Goal: Task Accomplishment & Management: Manage account settings

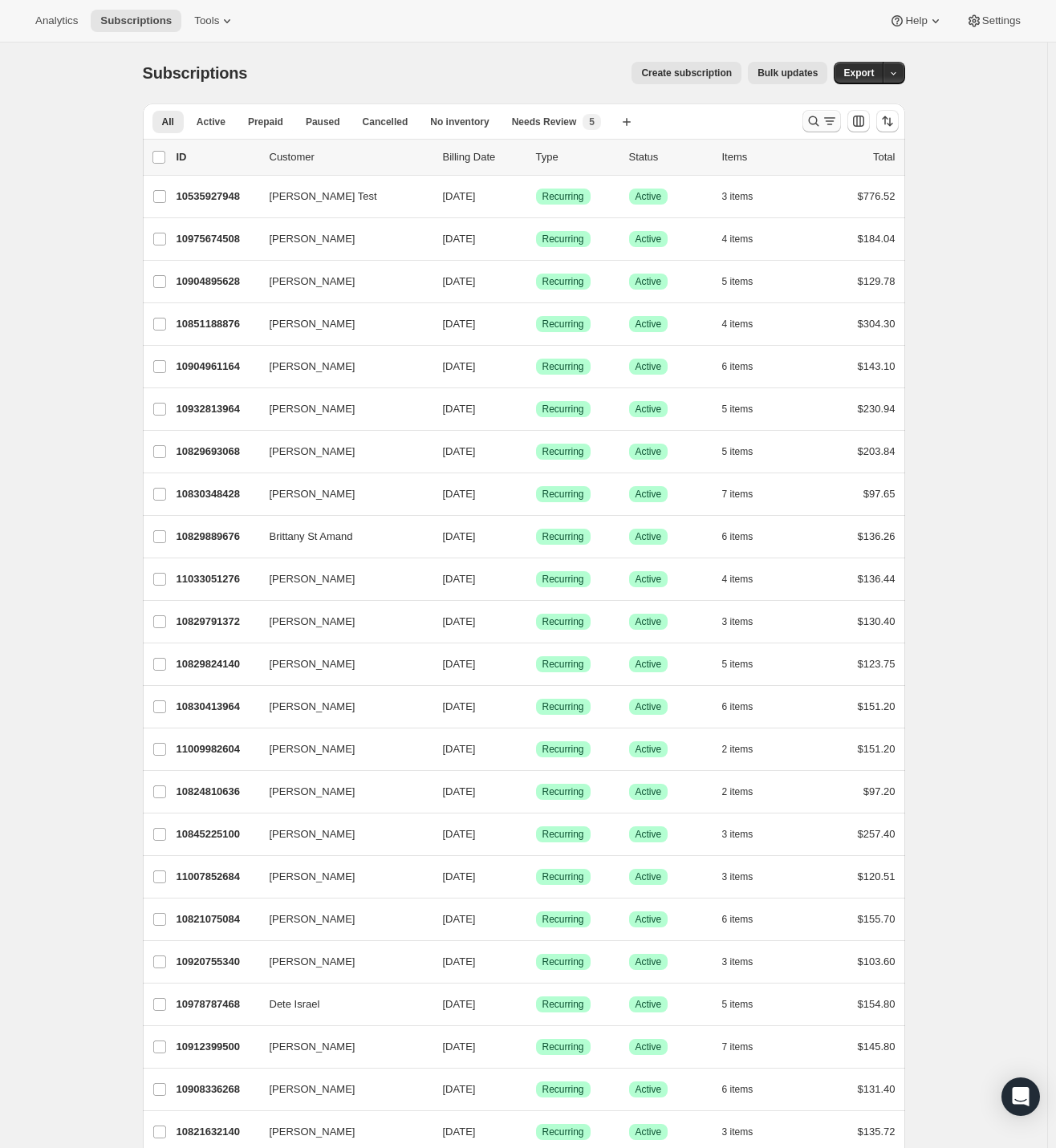
click at [821, 118] on icon "Search and filter results" at bounding box center [813, 121] width 16 height 16
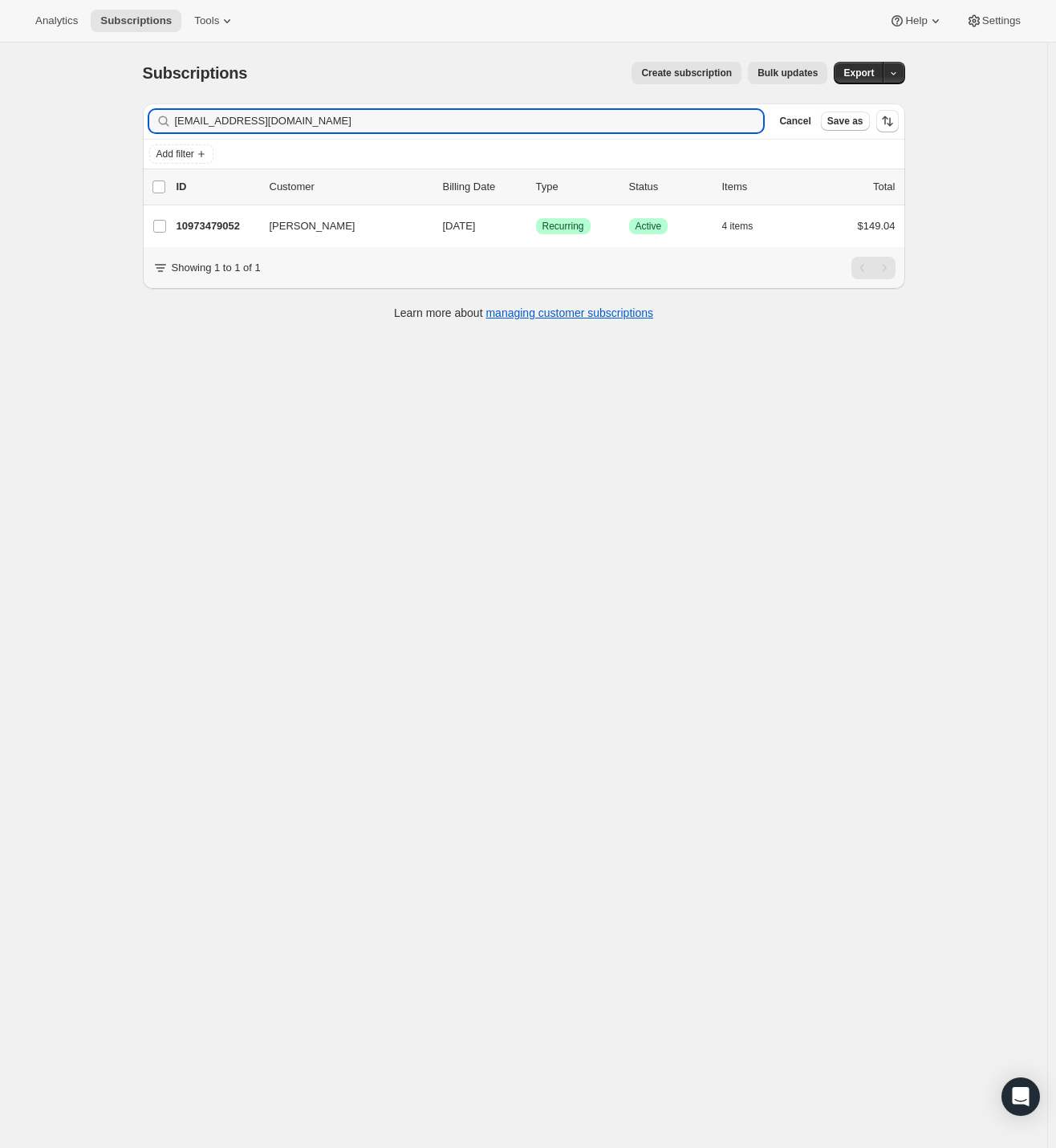
type input "karynsaxon@gmail.com"
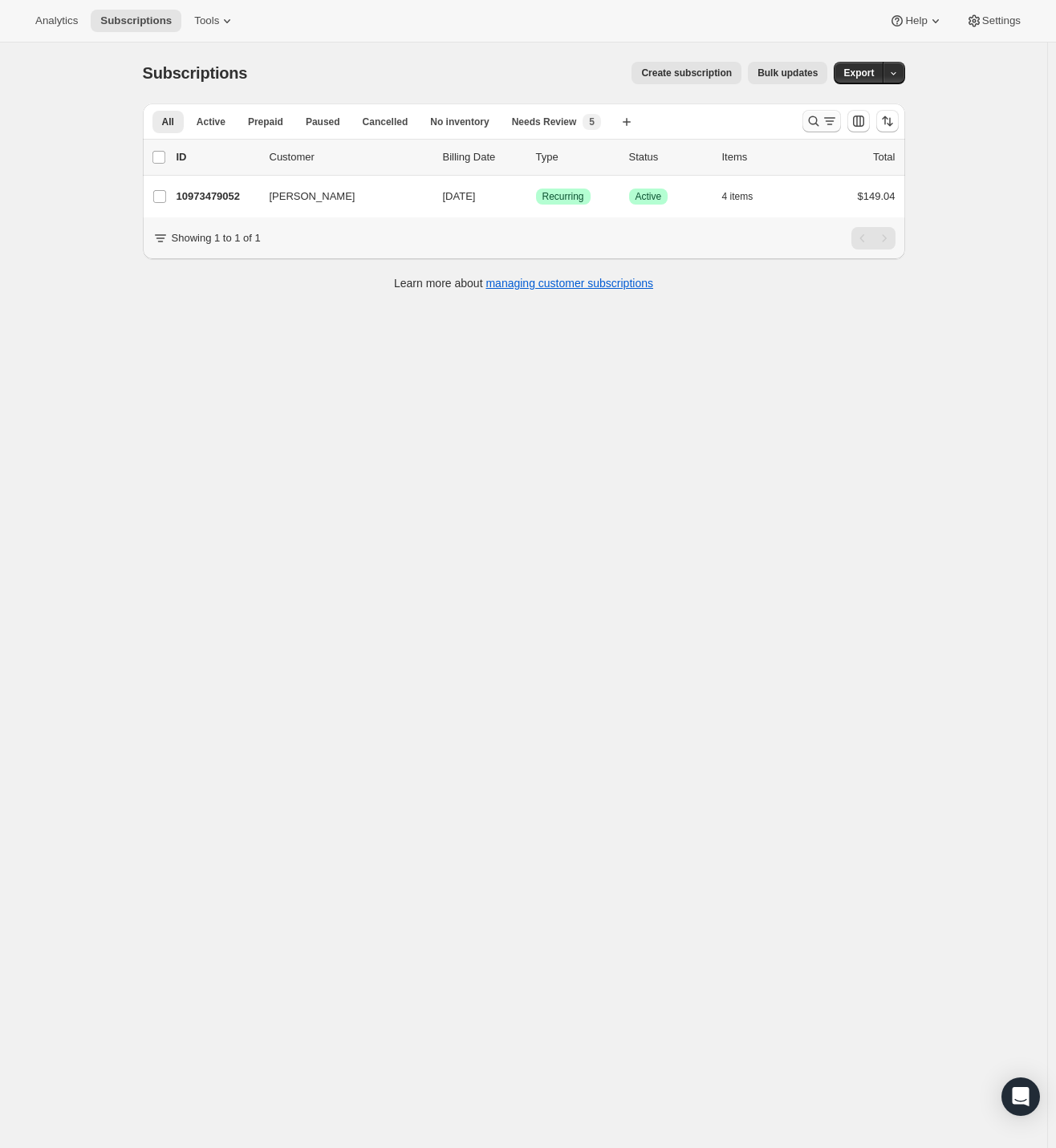
click at [817, 123] on icon "Search and filter results" at bounding box center [813, 121] width 16 height 16
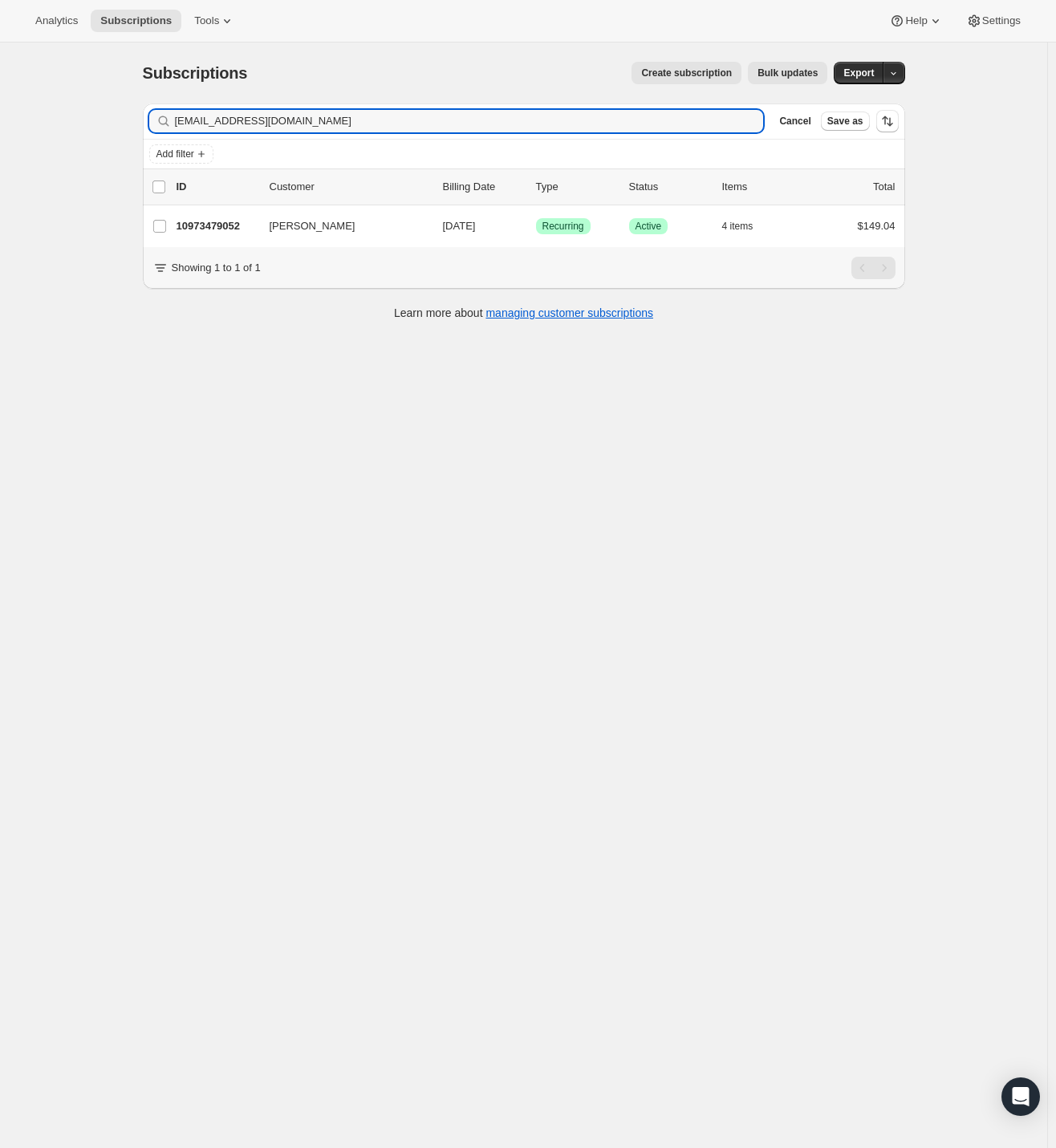
drag, startPoint x: 155, startPoint y: 121, endPoint x: -28, endPoint y: 124, distance: 183.0
click at [0, 124] on html "Analytics Subscriptions Tools Help Settings Skip to content Subscriptions. This…" at bounding box center [528, 574] width 1056 height 1148
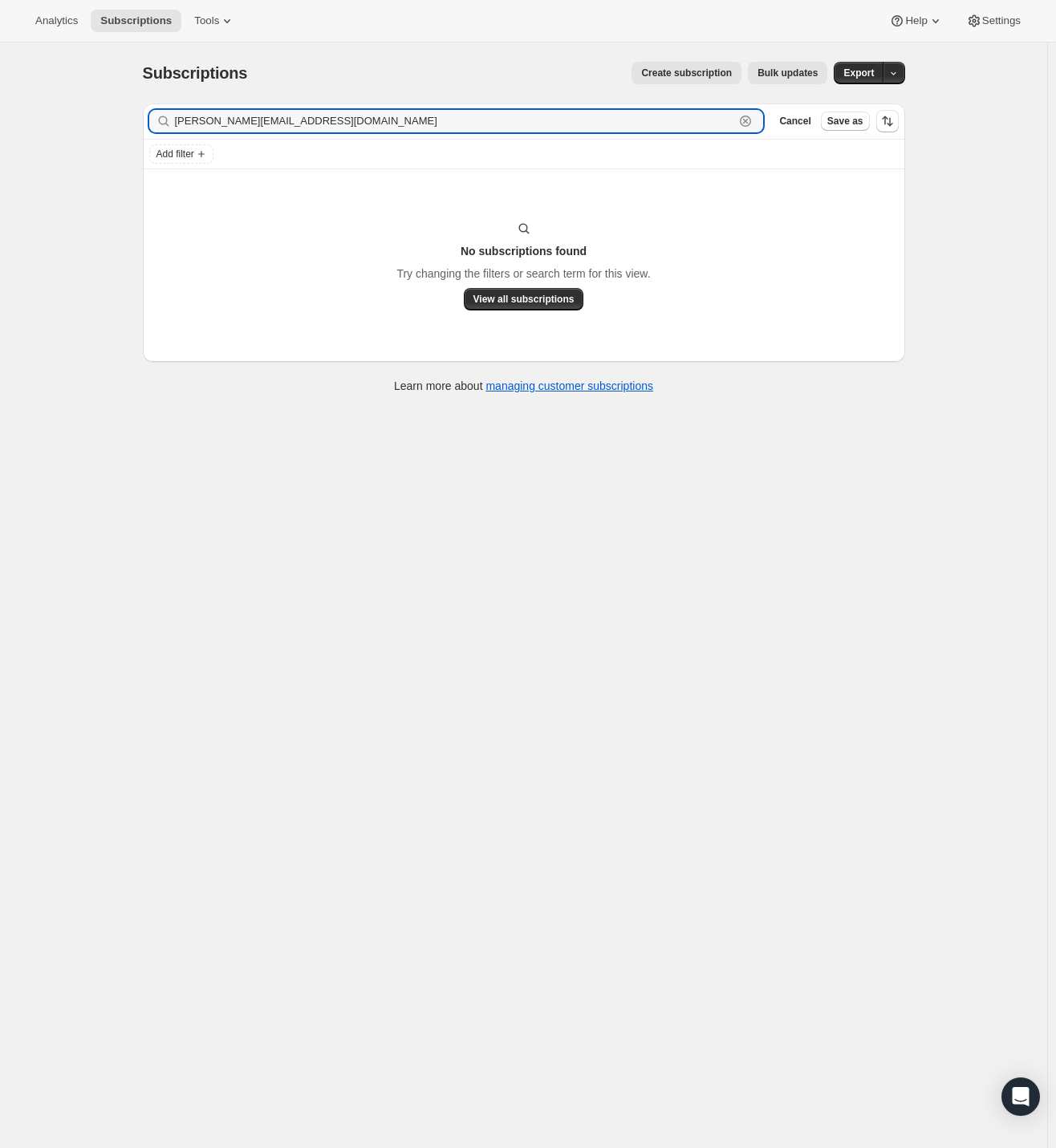
drag, startPoint x: 312, startPoint y: 124, endPoint x: -53, endPoint y: 112, distance: 365.2
click at [0, 112] on html "Analytics Subscriptions Tools Help Settings Skip to content Subscriptions. This…" at bounding box center [528, 574] width 1056 height 1148
paste input "Ricky DeCastro"
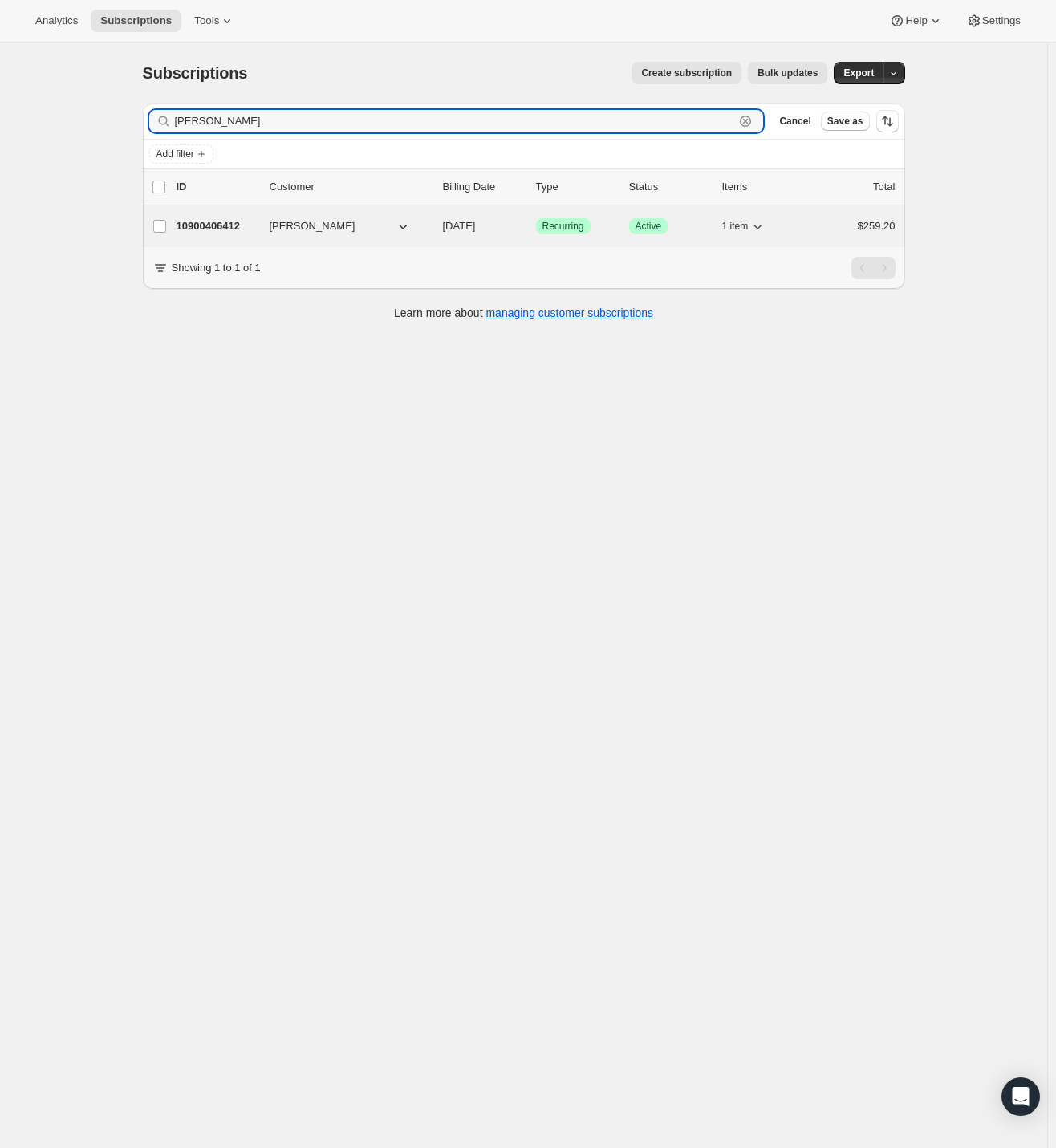
type input "Ricky DeCastro"
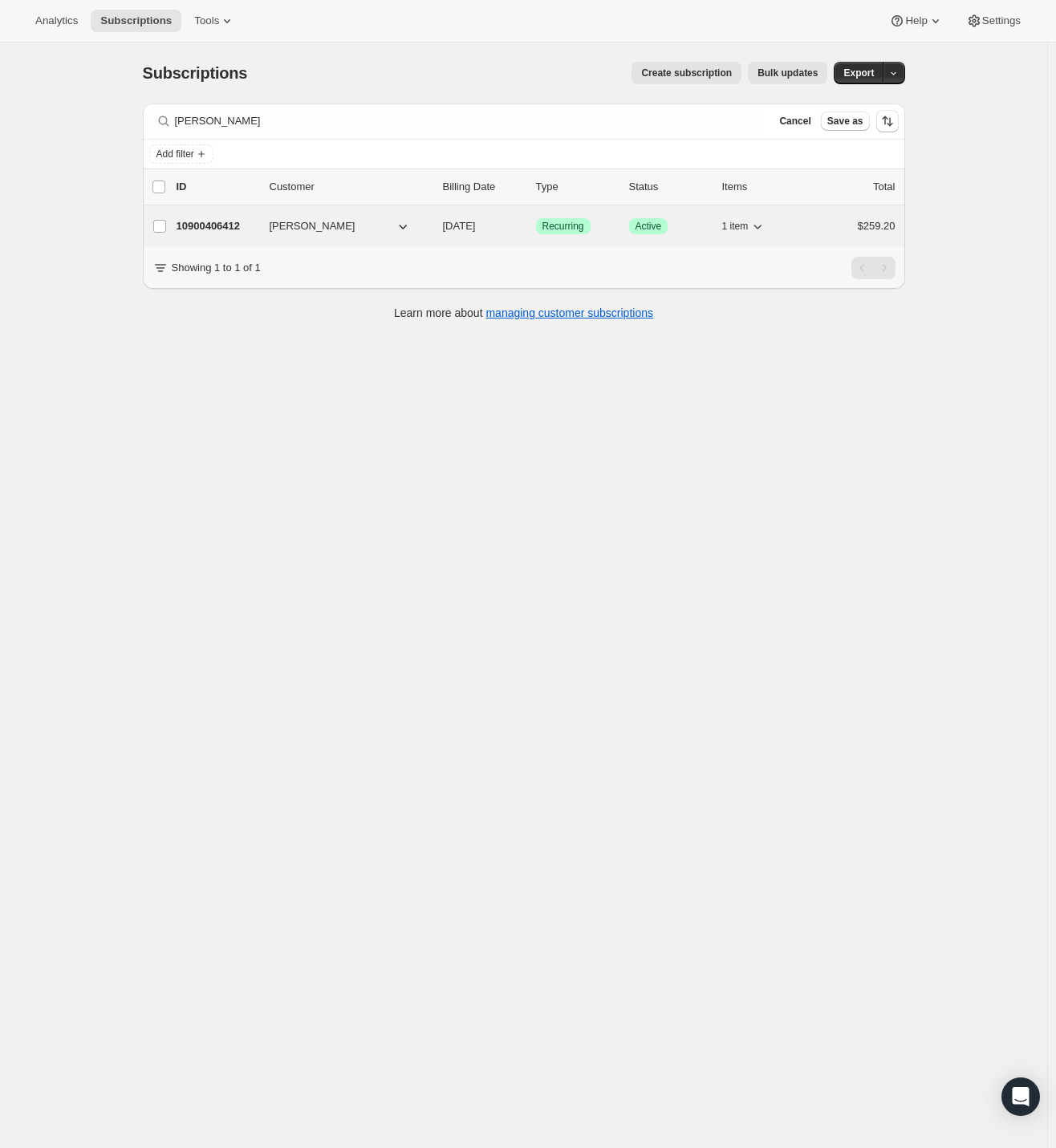
click at [330, 226] on span "Ricky DeCastro" at bounding box center [312, 226] width 86 height 16
click at [198, 225] on p "10900406412" at bounding box center [217, 226] width 80 height 16
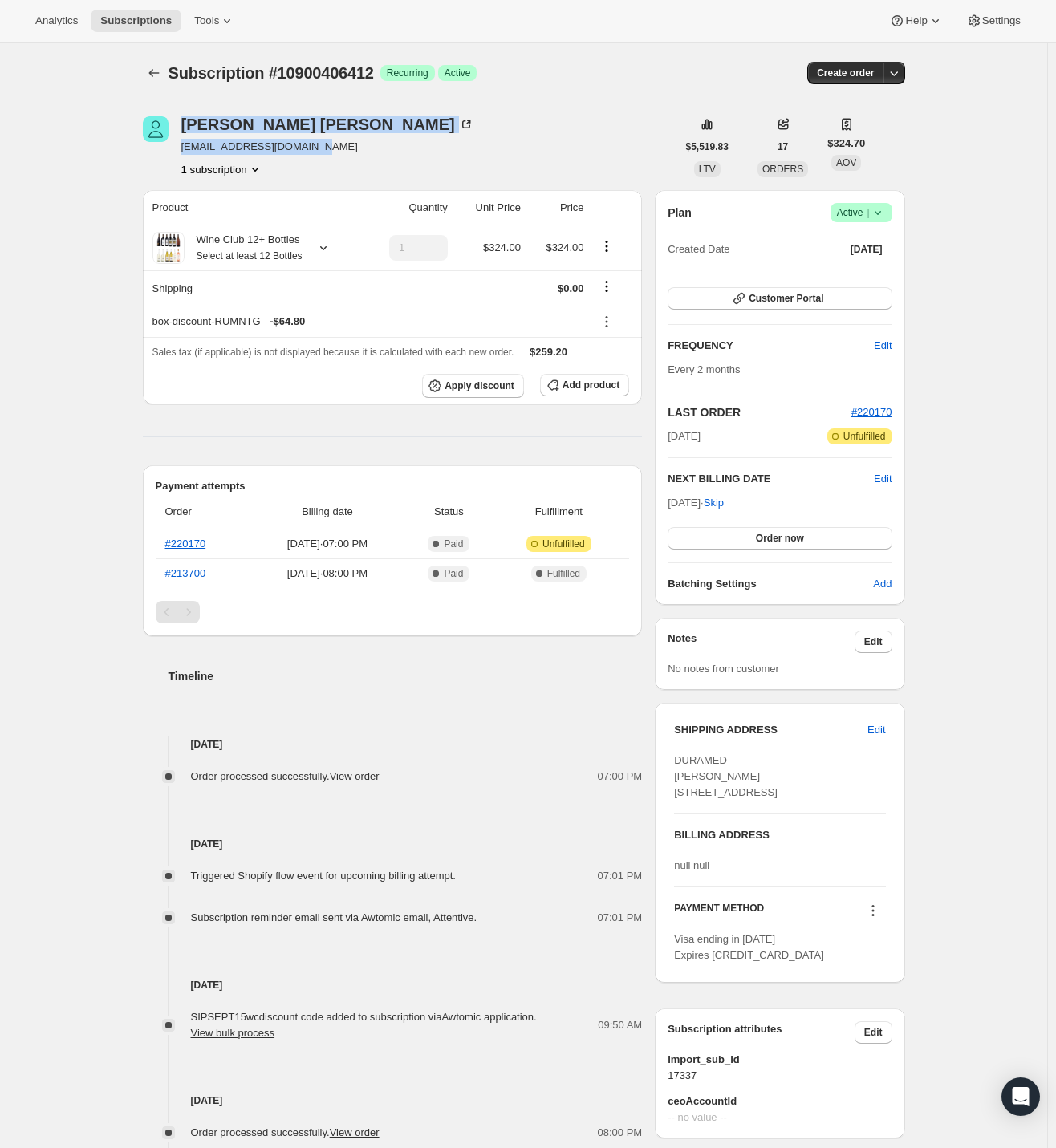
drag, startPoint x: 177, startPoint y: 145, endPoint x: 389, endPoint y: 145, distance: 212.0
click at [389, 145] on div "Ricky DeCastro duramedinc2001@yahoo.com 1 subscription" at bounding box center [410, 147] width 533 height 61
click at [390, 145] on div "Ricky DeCastro duramedinc2001@yahoo.com 1 subscription" at bounding box center [410, 147] width 533 height 61
click at [376, 148] on div "Ricky DeCastro duramedinc2001@yahoo.com 1 subscription" at bounding box center [410, 147] width 533 height 61
click at [373, 147] on div "Ricky DeCastro duramedinc2001@yahoo.com 1 subscription" at bounding box center [410, 147] width 533 height 61
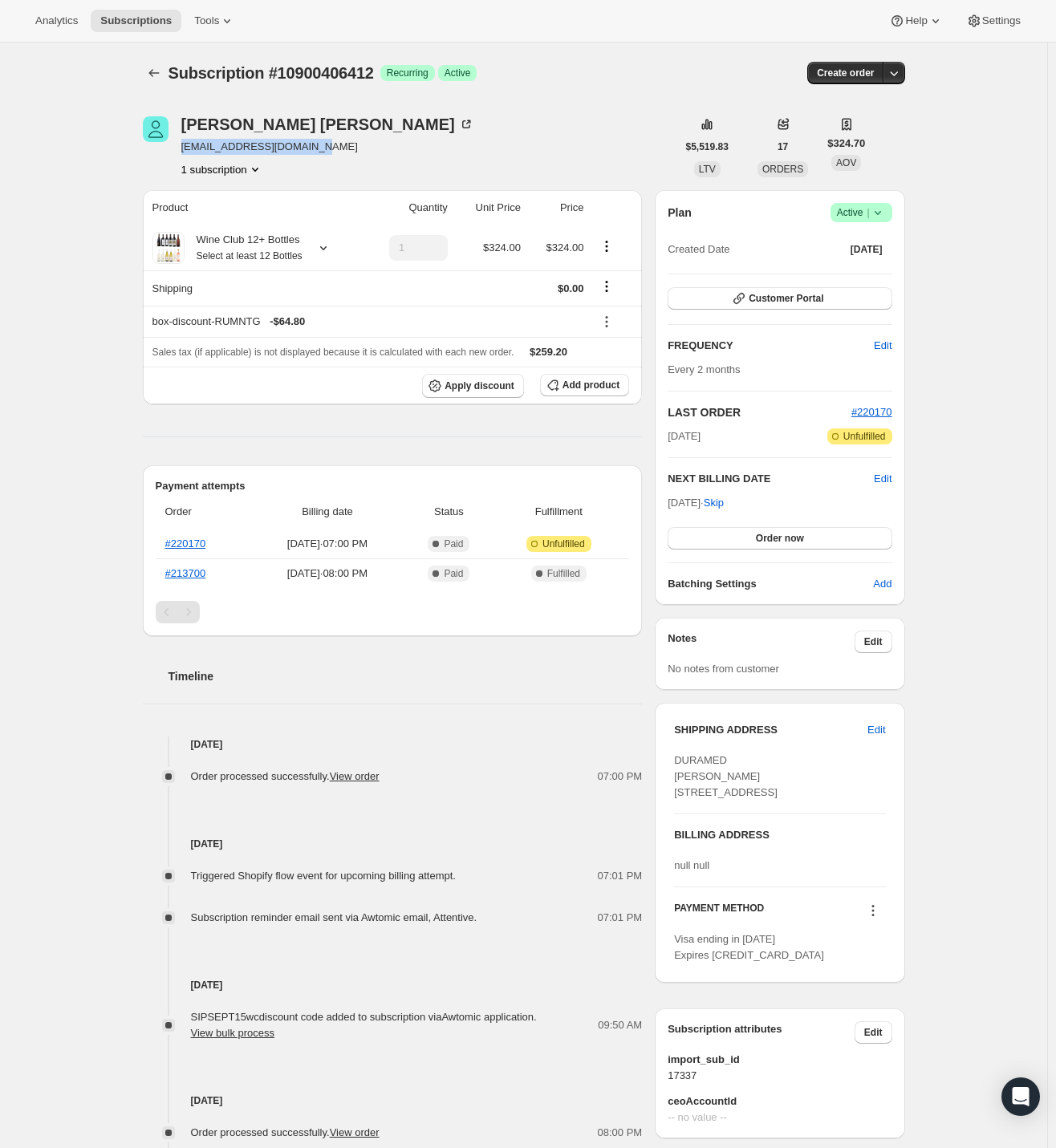
drag, startPoint x: 336, startPoint y: 148, endPoint x: 185, endPoint y: 149, distance: 151.0
click at [185, 149] on div "Ricky DeCastro duramedinc2001@yahoo.com 1 subscription" at bounding box center [410, 147] width 533 height 61
copy span "duramedinc2001@yahoo.com"
click at [886, 216] on icon at bounding box center [878, 213] width 16 height 16
click at [885, 271] on span "Cancel subscription" at bounding box center [858, 271] width 91 height 12
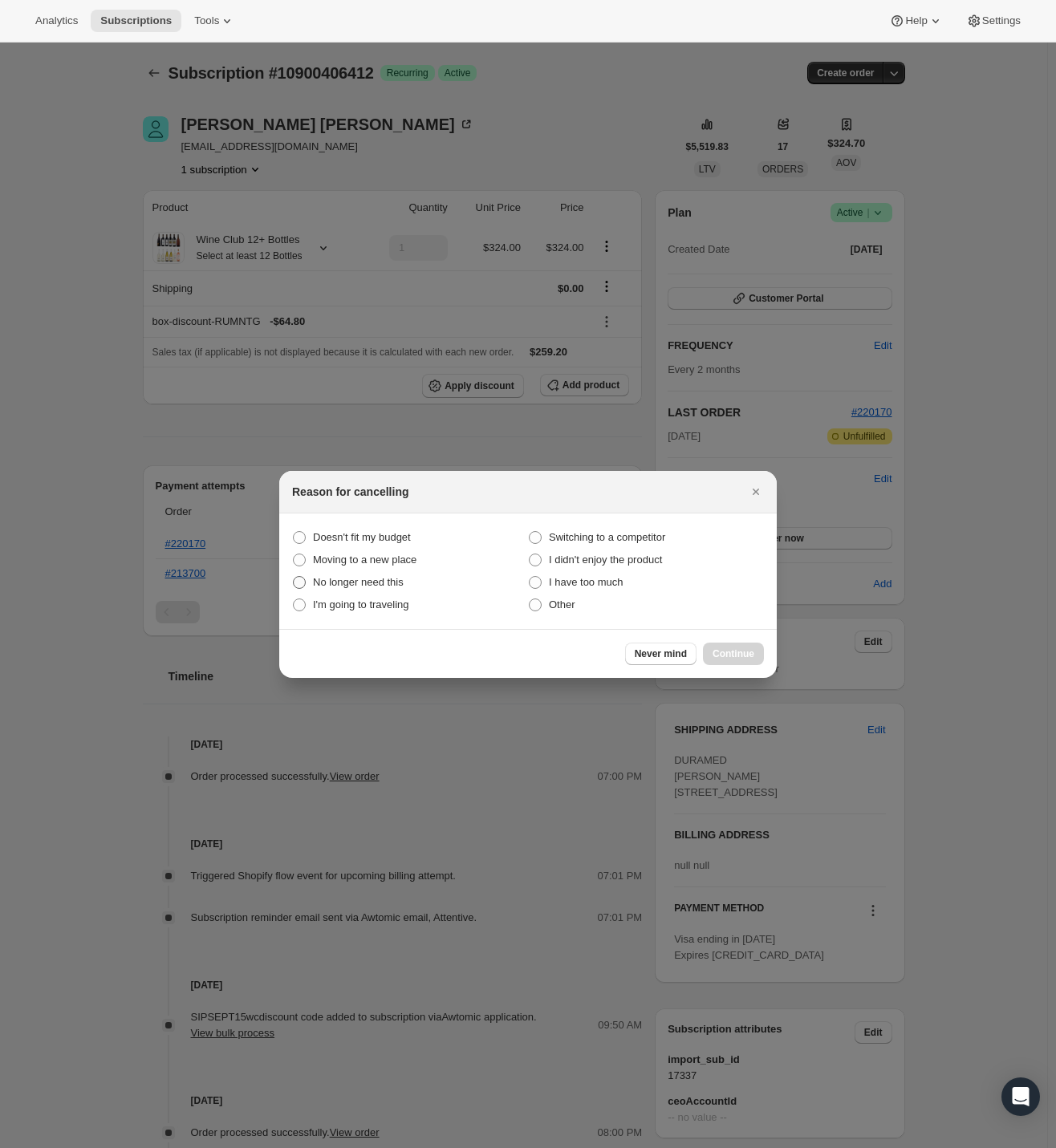
click at [368, 581] on span "No longer need this" at bounding box center [358, 581] width 91 height 12
click at [294, 576] on this "No longer need this" at bounding box center [293, 576] width 1 height 1
radio this "true"
click at [730, 657] on span "Continue" at bounding box center [733, 653] width 42 height 13
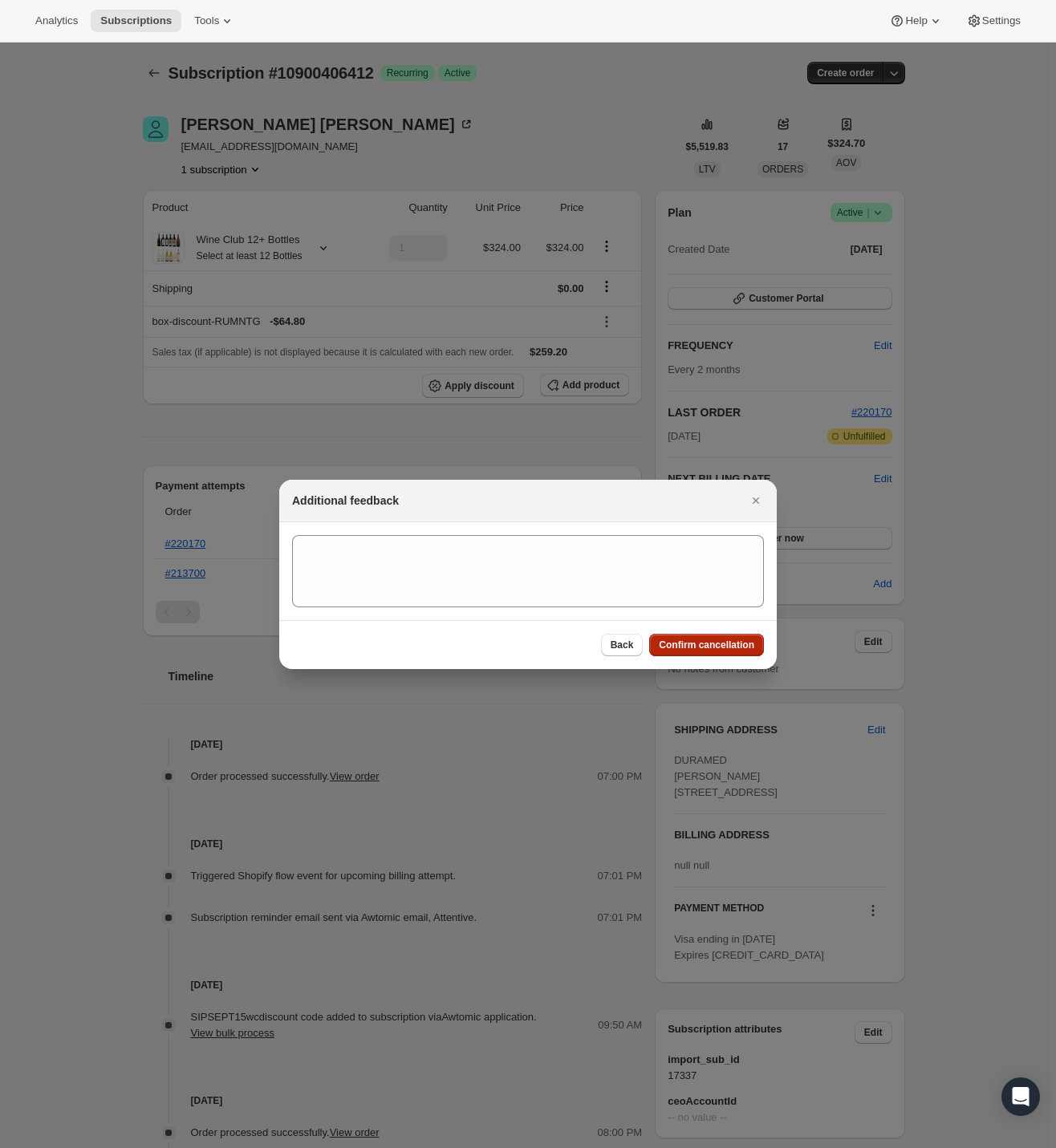
click at [746, 649] on span "Confirm cancellation" at bounding box center [706, 645] width 96 height 13
